Goal: Task Accomplishment & Management: Manage account settings

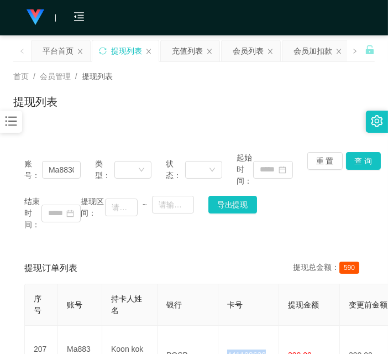
drag, startPoint x: 186, startPoint y: 51, endPoint x: 177, endPoint y: 68, distance: 19.5
click at [186, 51] on div "充值列表" at bounding box center [187, 50] width 31 height 21
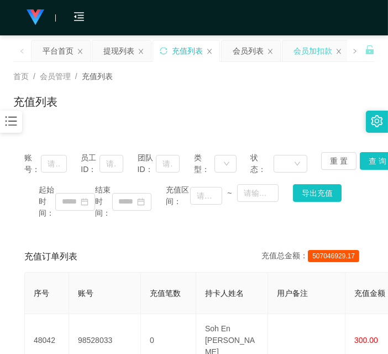
click at [306, 45] on div "会员加扣款" at bounding box center [313, 50] width 39 height 21
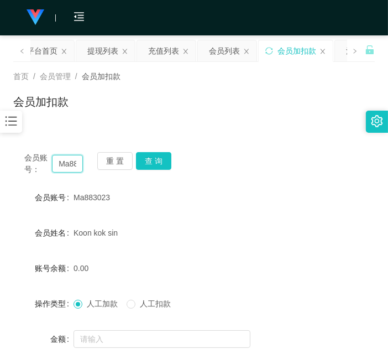
click at [72, 160] on input "Ma883023" at bounding box center [67, 164] width 31 height 18
paste input "Wei1"
type input "Wei123"
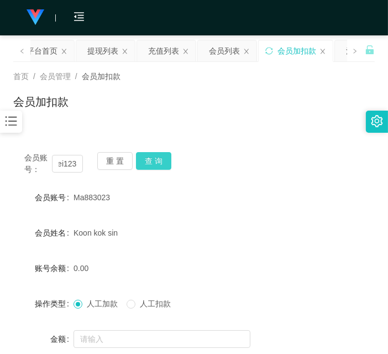
scroll to position [0, 0]
click at [158, 164] on button "查 询" at bounding box center [153, 161] width 35 height 18
click at [158, 164] on div "会员账号： Wei123 重 置 查 询" at bounding box center [194, 163] width 362 height 23
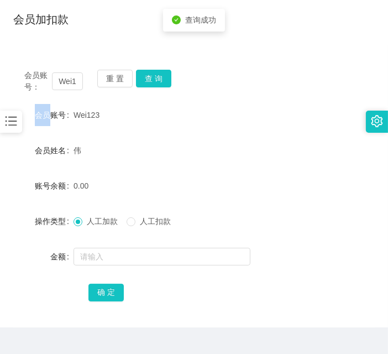
scroll to position [107, 0]
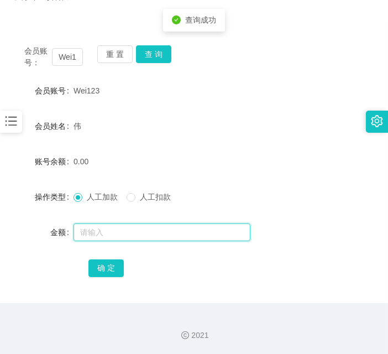
click at [148, 228] on input "text" at bounding box center [162, 232] width 177 height 18
type input "100"
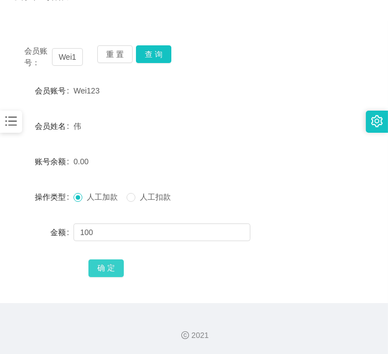
click at [119, 268] on button "确 定" at bounding box center [105, 268] width 35 height 18
drag, startPoint x: 168, startPoint y: 308, endPoint x: 164, endPoint y: 262, distance: 46.6
click at [167, 308] on div "2021" at bounding box center [194, 328] width 388 height 51
click at [156, 52] on button "查 询" at bounding box center [153, 54] width 35 height 18
click at [156, 52] on button "查 询" at bounding box center [160, 54] width 48 height 18
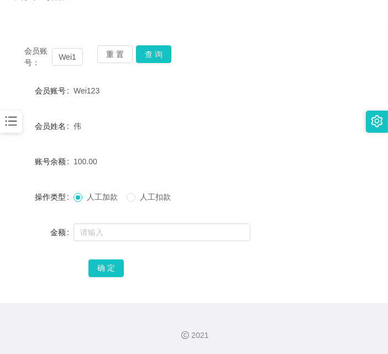
drag, startPoint x: 187, startPoint y: 300, endPoint x: 187, endPoint y: 269, distance: 31.0
click at [187, 300] on div "会员账号： Wei123 重 置 查 询 会员账号 Wei123 会员姓名 伟 账号余额 100.00 操作类型 人工加款 人工扣款 金额 确 定" at bounding box center [194, 168] width 362 height 269
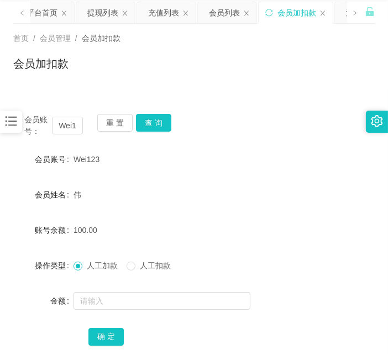
scroll to position [9, 0]
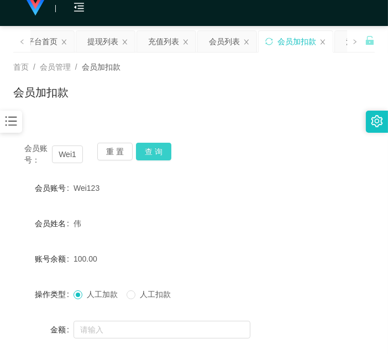
click at [153, 151] on button "查 询" at bounding box center [153, 152] width 35 height 18
click at [140, 256] on div "100.00" at bounding box center [179, 259] width 211 height 22
click at [158, 153] on button "查 询" at bounding box center [153, 152] width 35 height 18
click at [157, 152] on div "会员账号： Wei123 重 置 查 询" at bounding box center [194, 154] width 362 height 23
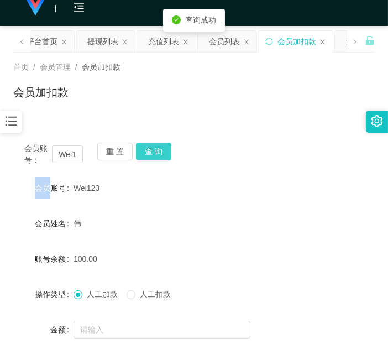
click at [157, 152] on button "查 询" at bounding box center [153, 152] width 35 height 18
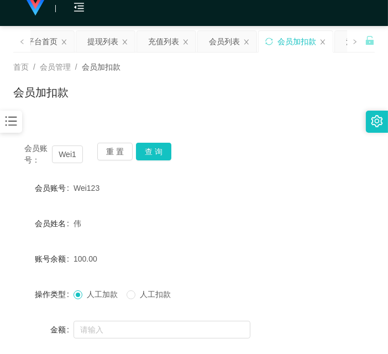
drag, startPoint x: 208, startPoint y: 281, endPoint x: 213, endPoint y: 278, distance: 6.0
click at [213, 279] on form "会员账号 Wei123 会员姓名 伟 账号余额 100.00 操作类型 人工加款 人工扣款 金额 确 定" at bounding box center [194, 276] width 362 height 199
click at [162, 150] on button "查 询" at bounding box center [153, 152] width 35 height 18
click at [162, 150] on div "会员账号： Wei123 重 置 查 询" at bounding box center [194, 154] width 362 height 23
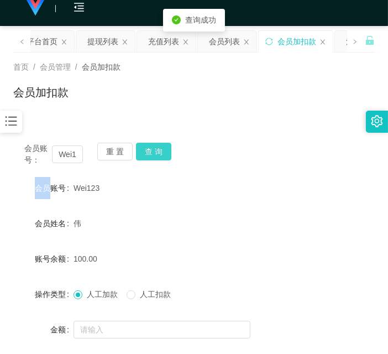
click at [162, 150] on button "查 询" at bounding box center [153, 152] width 35 height 18
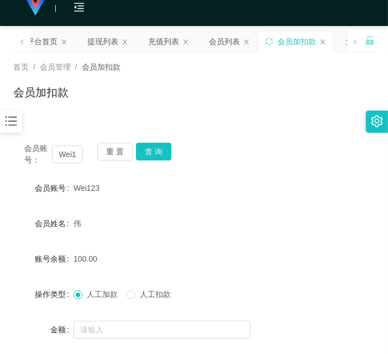
click at [4, 228] on main "关闭左侧 关闭右侧 关闭其它 刷新页面 平台首页 提现列表 充值列表 会员列表 会员加扣款 注单管理 首页 / 会员管理 / 会员加扣款 / 会员加扣款 会员…" at bounding box center [194, 213] width 388 height 374
click at [153, 156] on button "查 询" at bounding box center [153, 152] width 35 height 18
drag, startPoint x: 74, startPoint y: 129, endPoint x: 128, endPoint y: 19, distance: 123.1
click at [74, 129] on div "会员账号： Wei123 重 置 查 询 会员账号 Wei123 会员姓名 伟 账号余额 100.00 操作类型 人工加款 人工扣款 金额 确 定" at bounding box center [194, 259] width 362 height 282
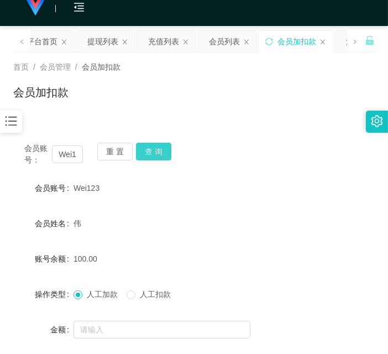
click at [146, 149] on button "查 询" at bounding box center [153, 152] width 35 height 18
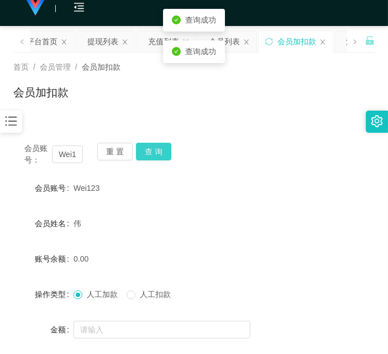
scroll to position [0, 0]
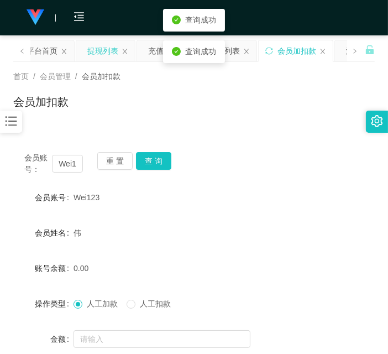
click at [111, 53] on div "提现列表" at bounding box center [102, 50] width 31 height 21
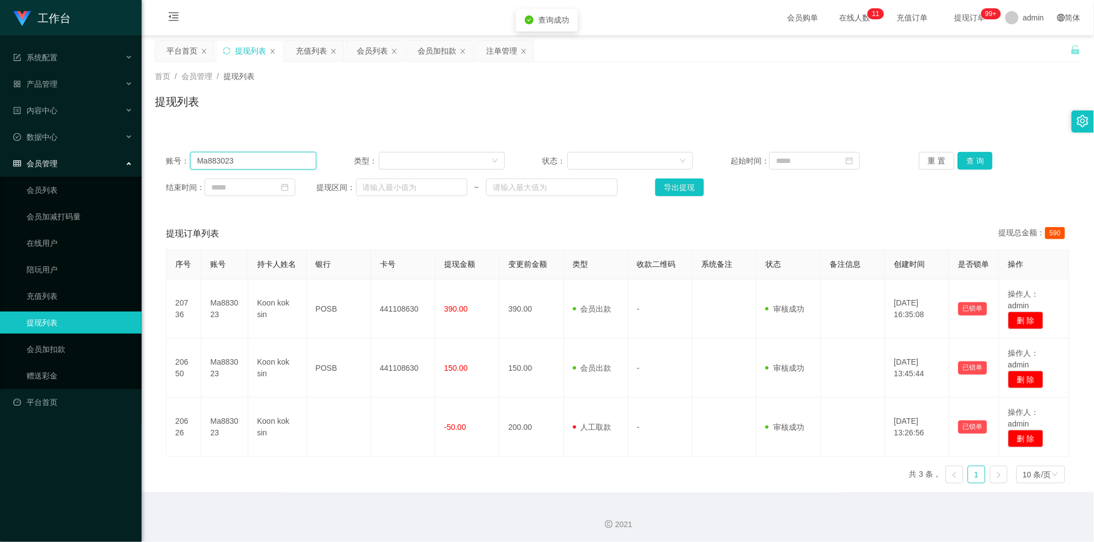
click at [251, 156] on input "Ma883023" at bounding box center [253, 161] width 126 height 18
paste input "Wei1"
type input "Wei123"
click at [388, 152] on button "查 询" at bounding box center [975, 161] width 35 height 18
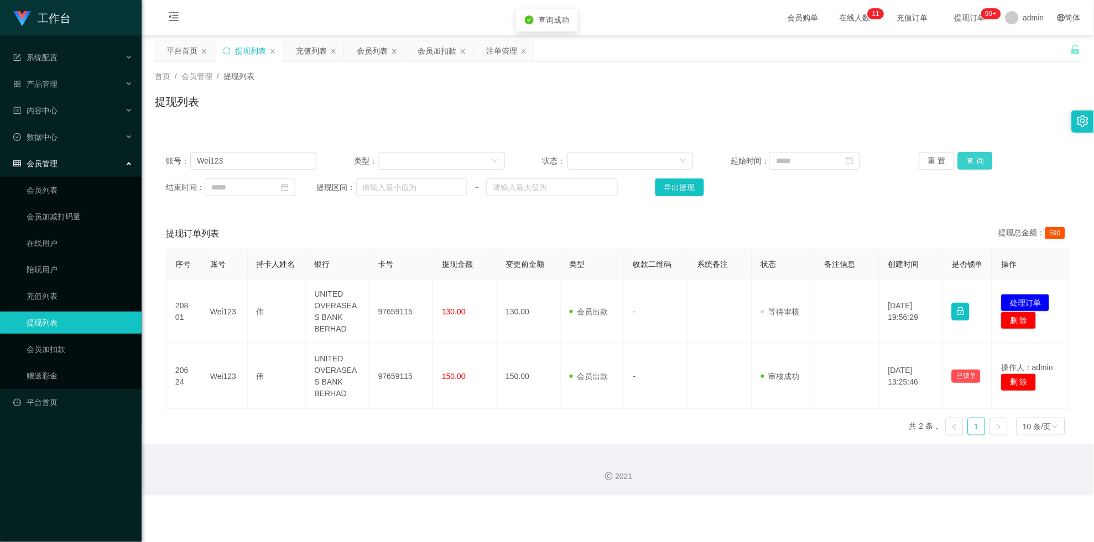
click at [388, 152] on button "查 询" at bounding box center [975, 161] width 35 height 18
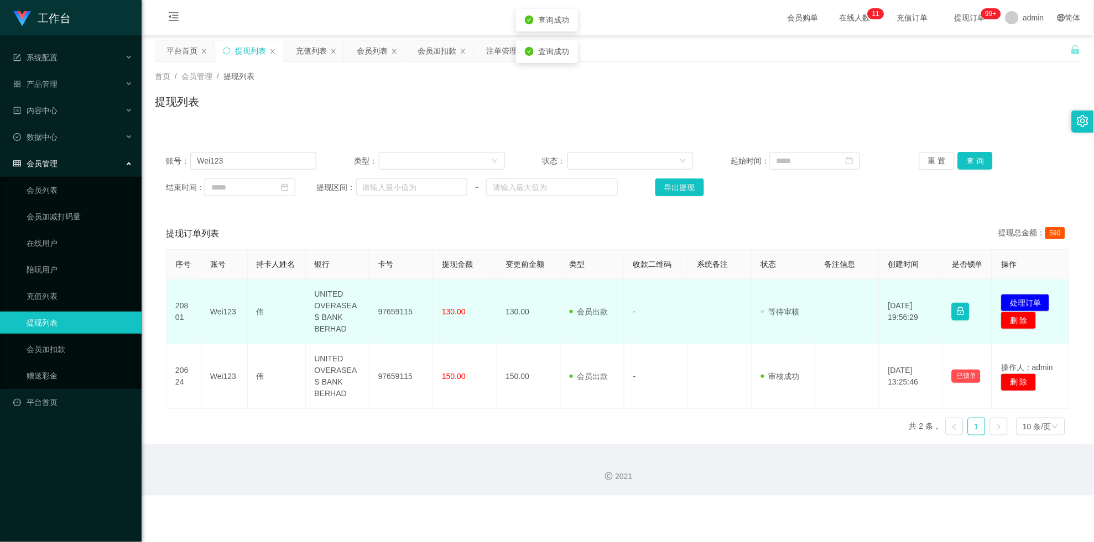
click at [388, 301] on td "97659115" at bounding box center [401, 312] width 64 height 65
copy td "97659115"
click at [388, 301] on td "97659115" at bounding box center [401, 312] width 64 height 65
click at [388, 310] on button "处理订单" at bounding box center [1025, 303] width 49 height 18
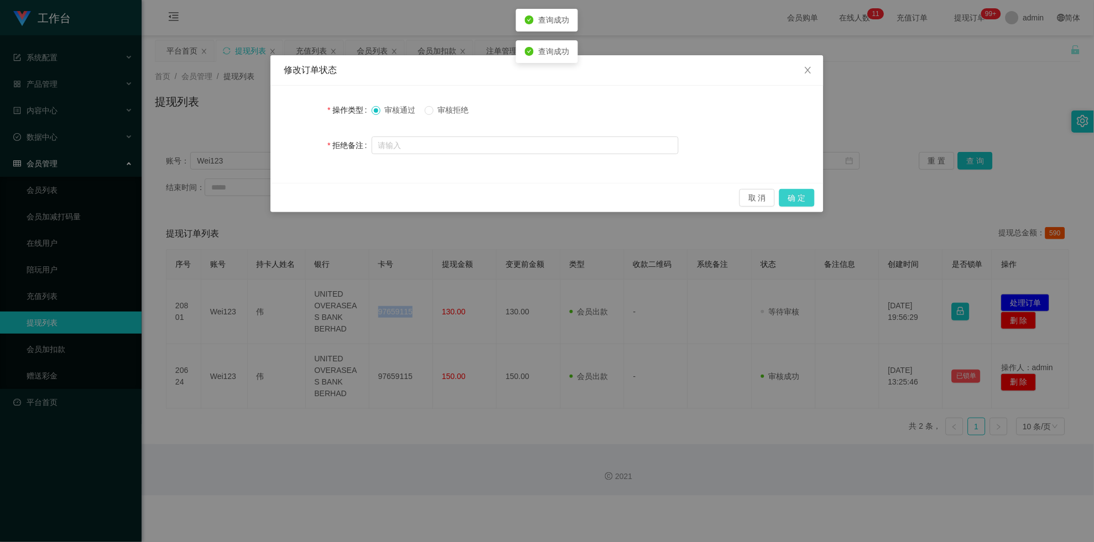
click at [388, 197] on button "确 定" at bounding box center [796, 198] width 35 height 18
